Goal: Information Seeking & Learning: Learn about a topic

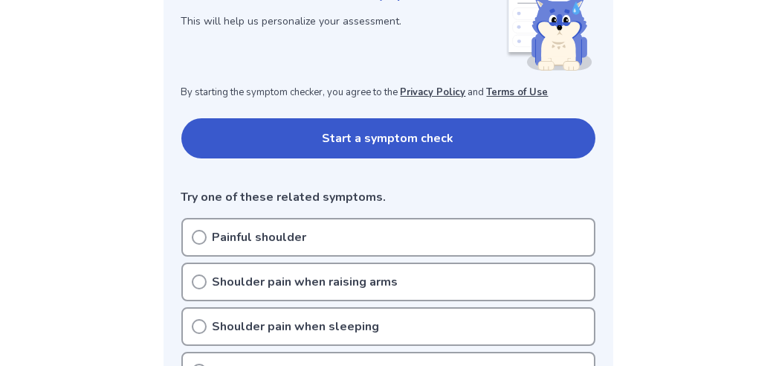
scroll to position [227, 0]
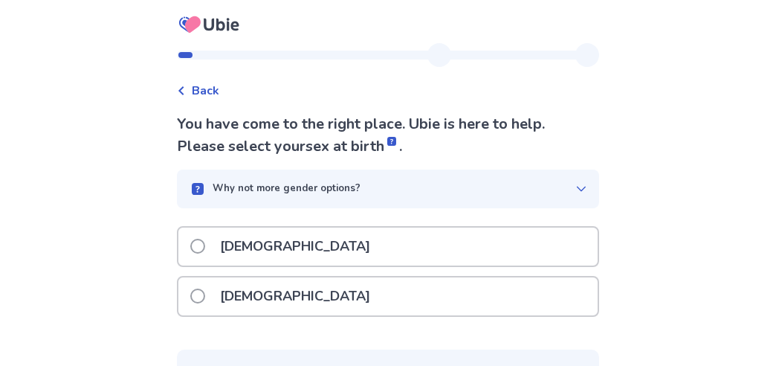
click at [205, 291] on span at bounding box center [197, 295] width 15 height 15
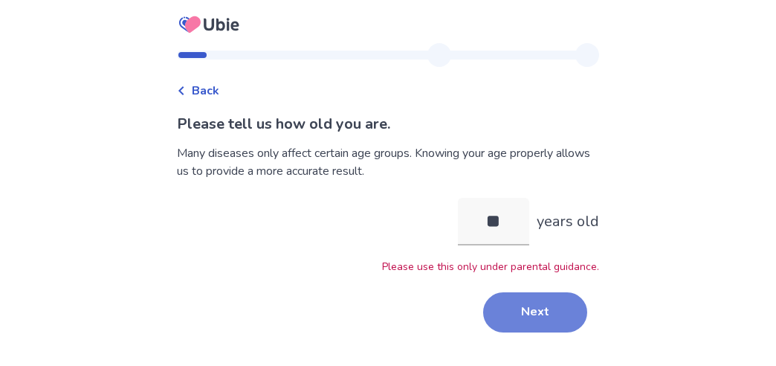
type input "**"
click at [523, 314] on button "Next" at bounding box center [535, 312] width 104 height 40
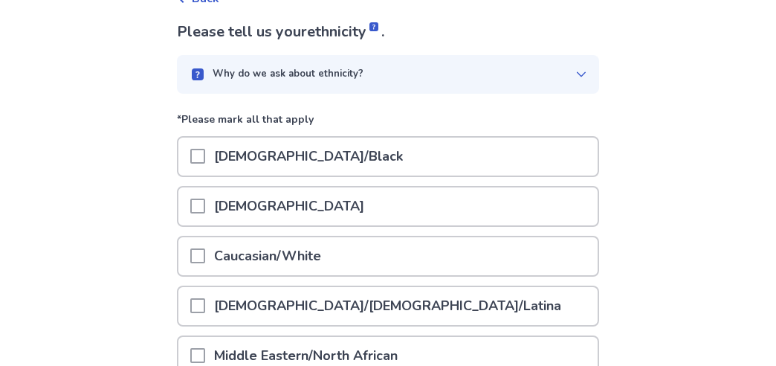
scroll to position [106, 0]
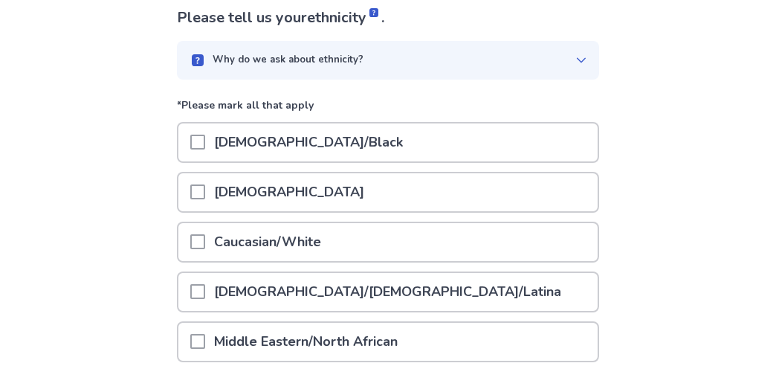
click at [411, 183] on div "Asian" at bounding box center [387, 192] width 419 height 38
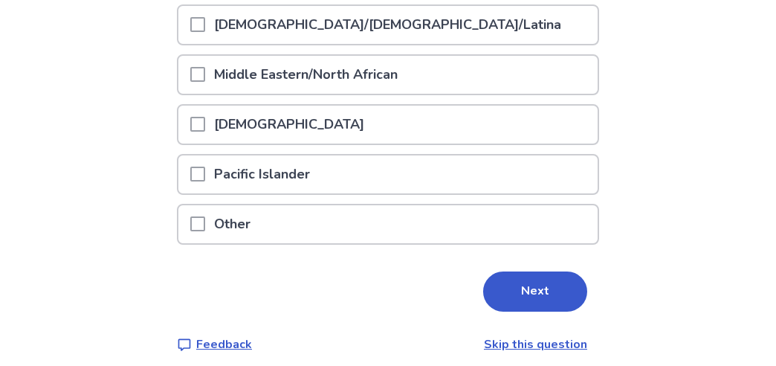
scroll to position [378, 0]
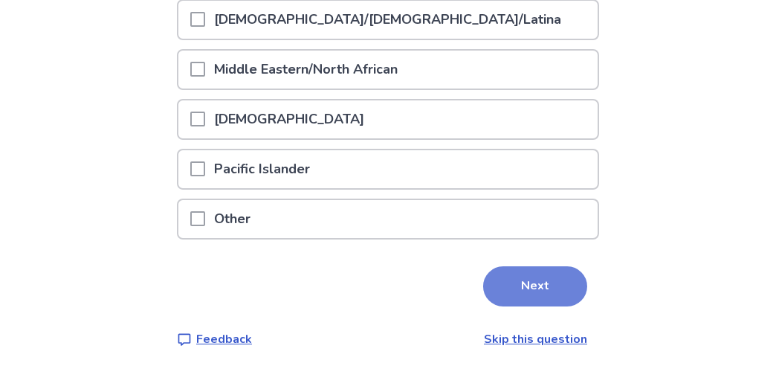
click at [541, 283] on button "Next" at bounding box center [535, 286] width 104 height 40
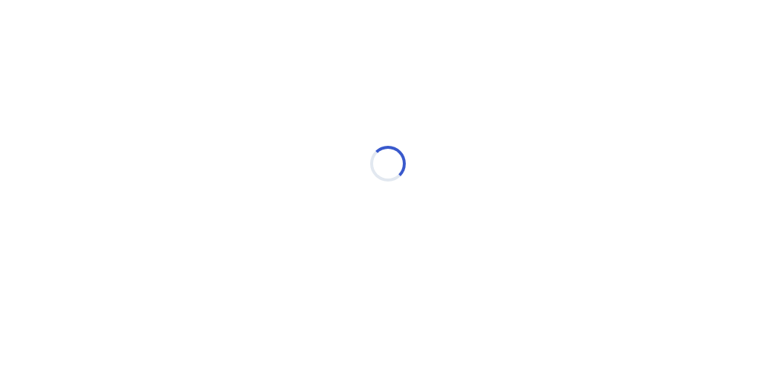
scroll to position [0, 0]
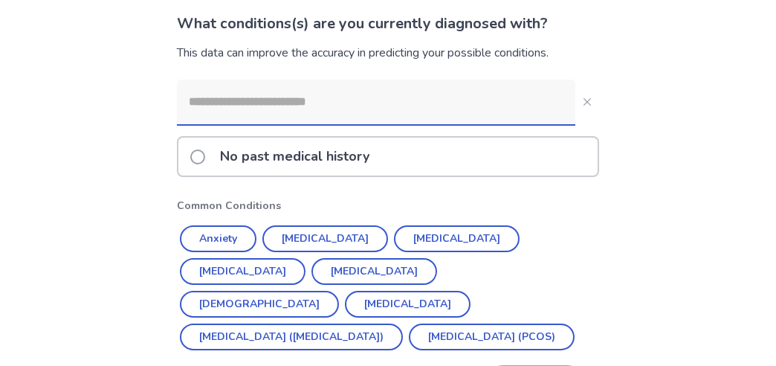
scroll to position [103, 0]
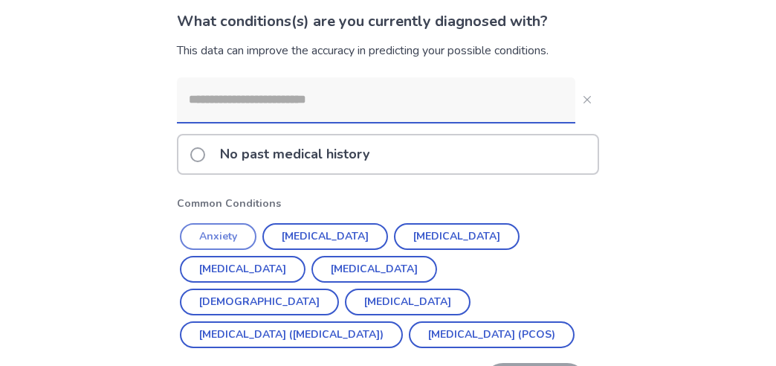
click at [237, 240] on button "Anxiety" at bounding box center [218, 236] width 77 height 27
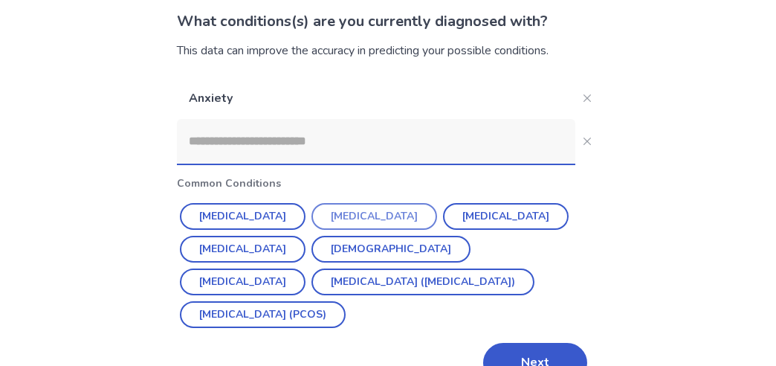
click at [336, 215] on button "Depression" at bounding box center [374, 216] width 126 height 27
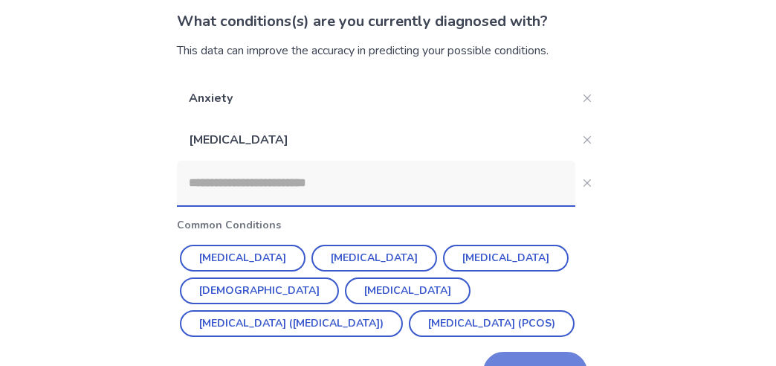
click at [537, 352] on button "Next" at bounding box center [535, 372] width 104 height 40
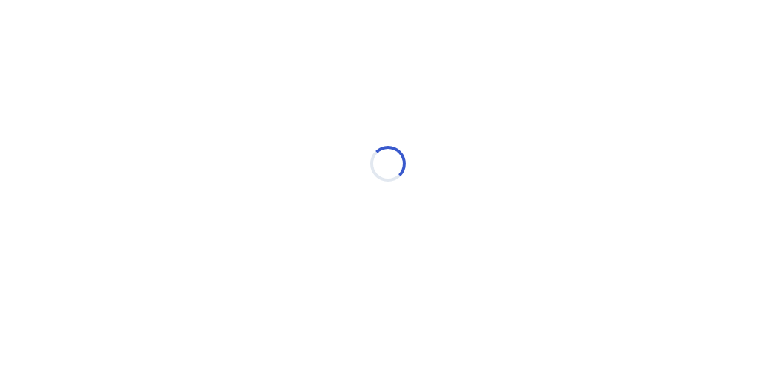
scroll to position [0, 0]
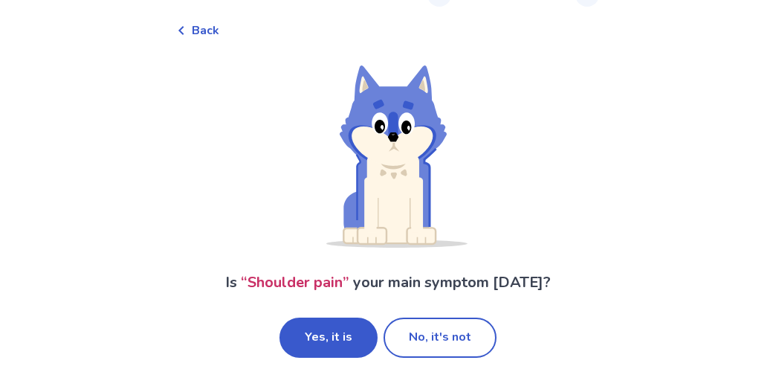
scroll to position [75, 0]
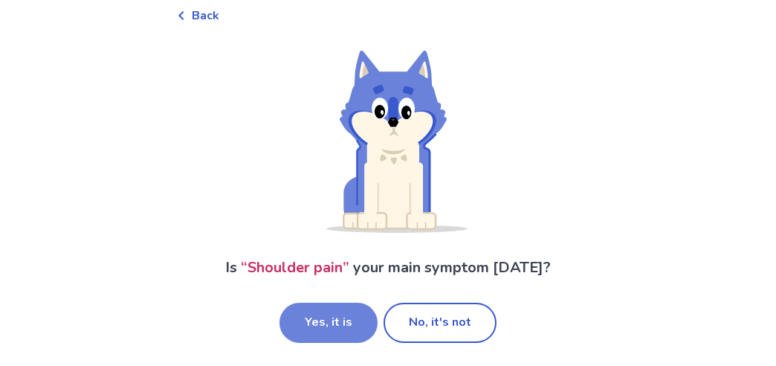
click at [339, 312] on button "Yes, it is" at bounding box center [328, 322] width 98 height 40
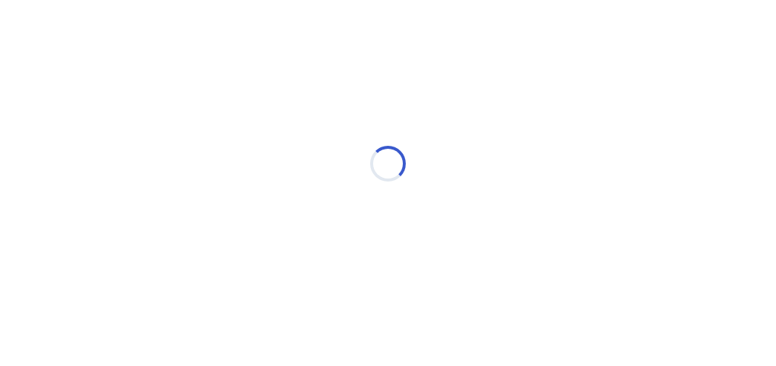
scroll to position [0, 0]
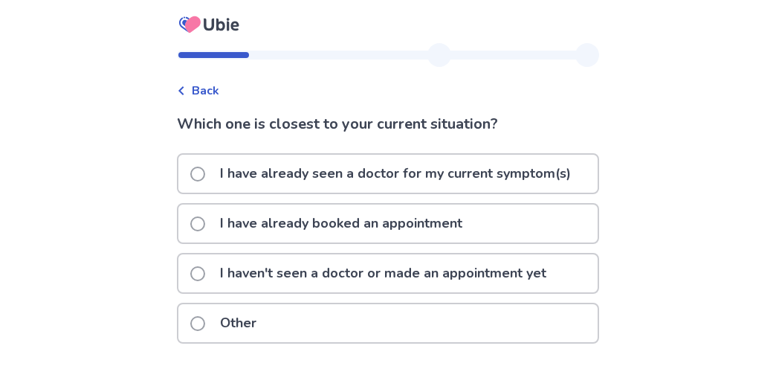
click at [443, 183] on p "I have already seen a doctor for my current symptom(s)" at bounding box center [395, 174] width 369 height 38
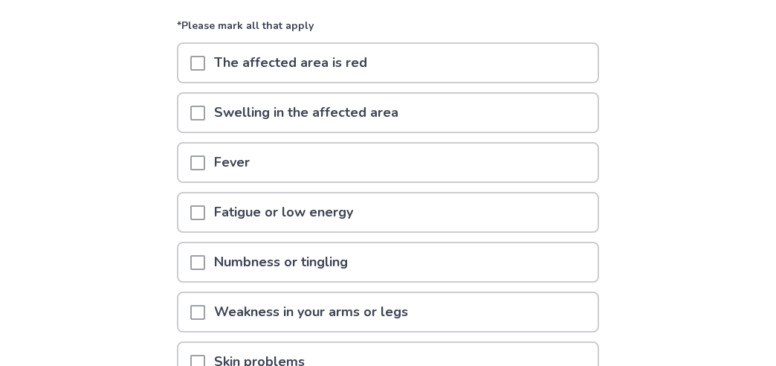
scroll to position [166, 0]
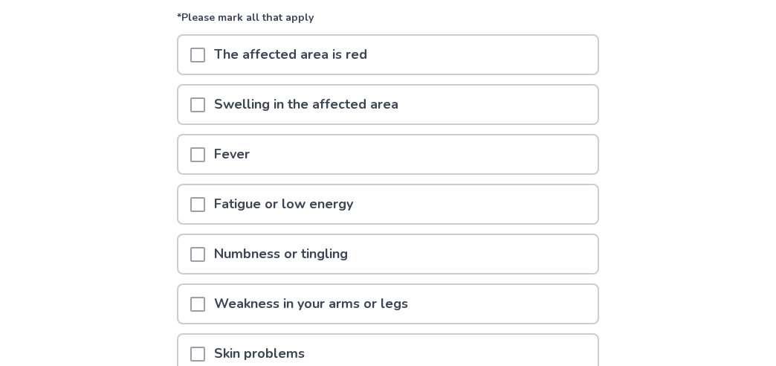
click at [334, 244] on p "Numbness or tingling" at bounding box center [281, 254] width 152 height 38
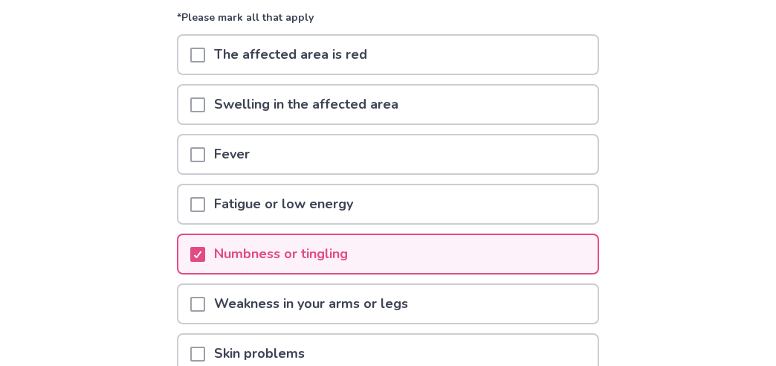
click at [282, 293] on p "Weakness in your arms or legs" at bounding box center [311, 304] width 212 height 38
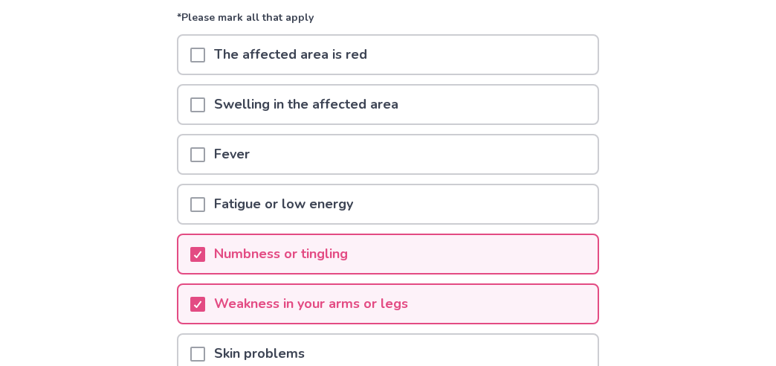
click at [336, 206] on p "Fatigue or low energy" at bounding box center [283, 204] width 157 height 38
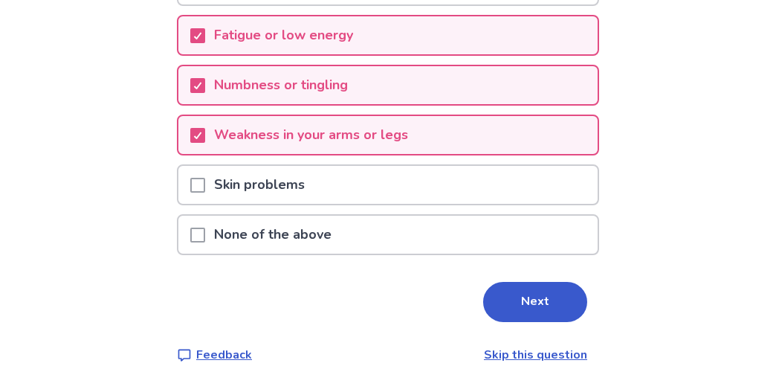
scroll to position [337, 0]
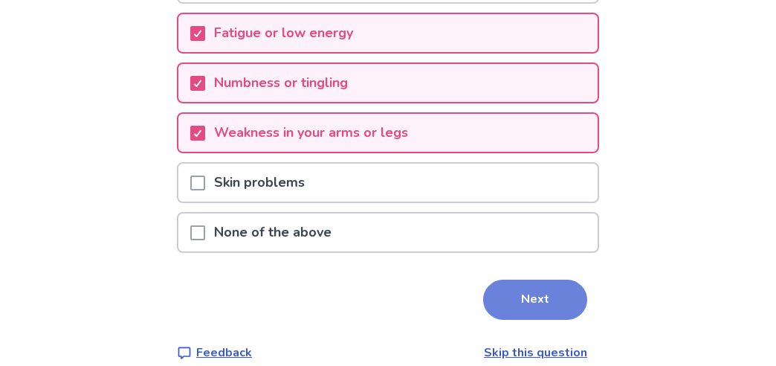
click at [516, 287] on button "Next" at bounding box center [535, 299] width 104 height 40
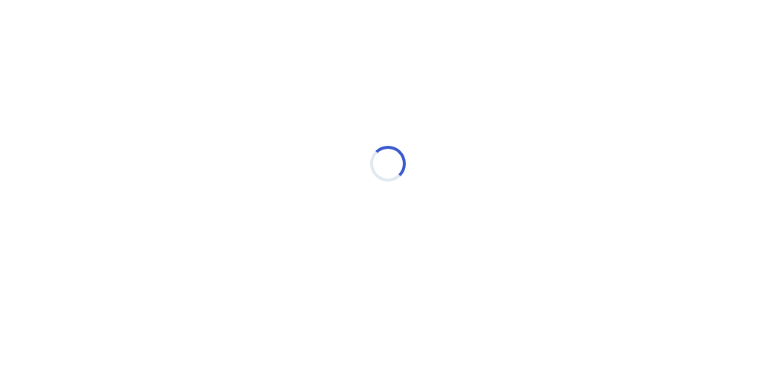
scroll to position [0, 0]
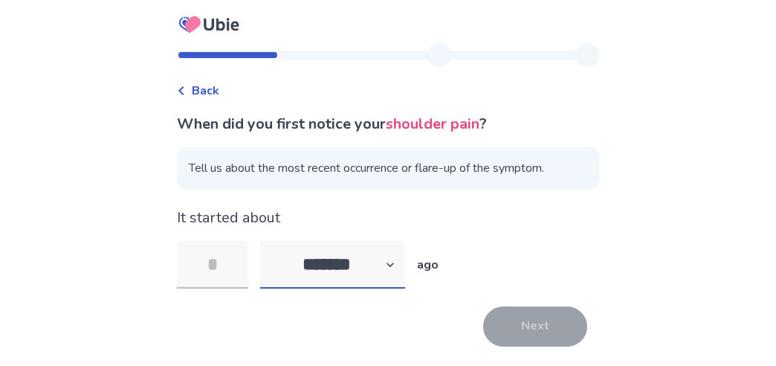
click at [389, 267] on select "******* ****** ******* ******** *******" at bounding box center [332, 265] width 145 height 48
select select "*"
click at [269, 241] on select "******* ****** ******* ******** *******" at bounding box center [332, 265] width 145 height 48
click at [233, 267] on input "tel" at bounding box center [212, 265] width 71 height 48
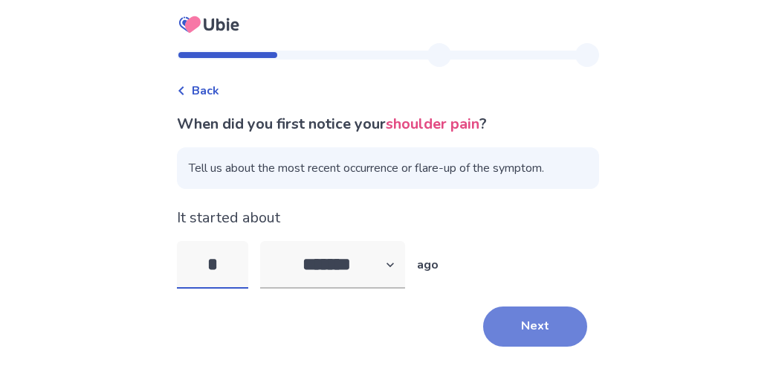
type input "*"
click at [540, 320] on button "Next" at bounding box center [535, 326] width 104 height 40
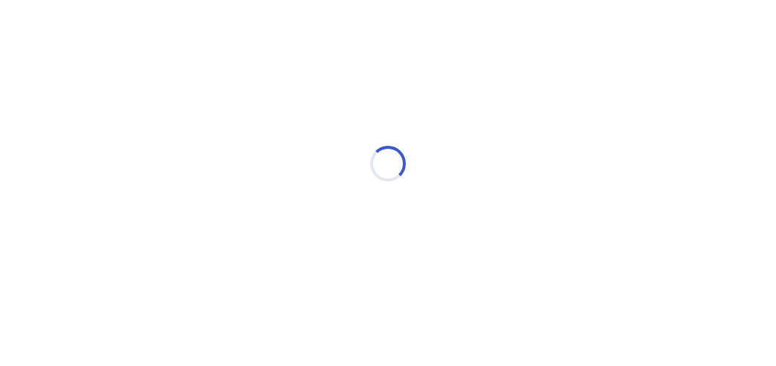
select select "*"
